Goal: Check status: Check status

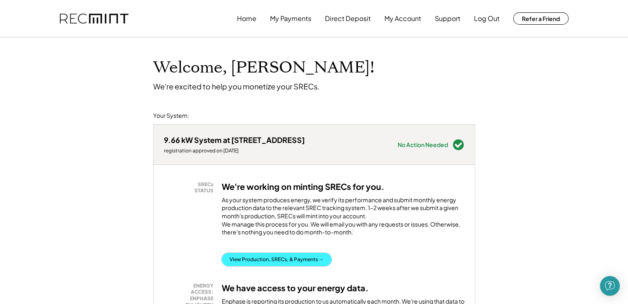
click at [267, 267] on button "View Production, SRECs, & Payments →" at bounding box center [277, 259] width 110 height 13
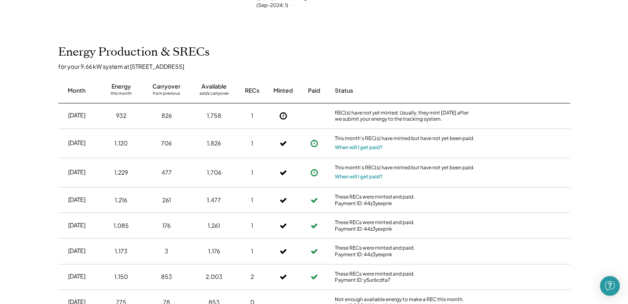
scroll to position [289, 0]
